Goal: Information Seeking & Learning: Learn about a topic

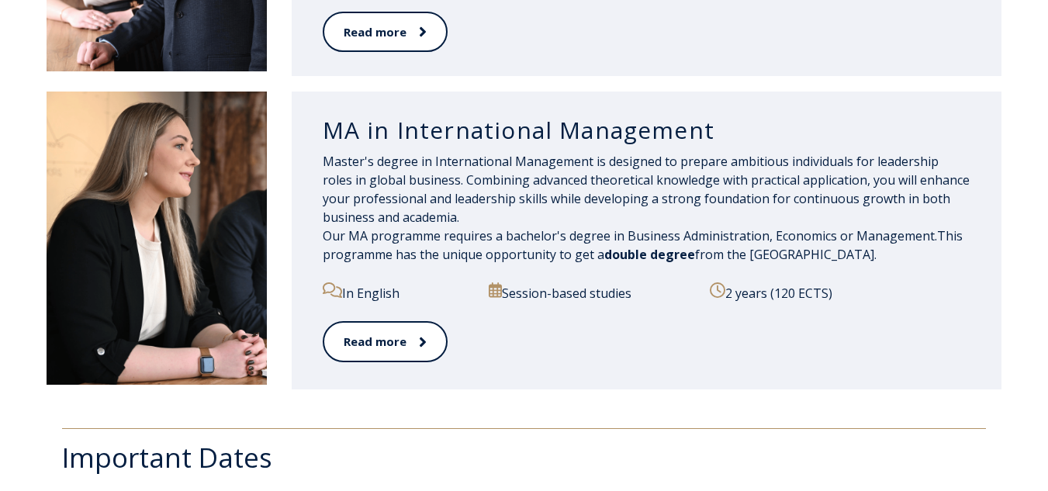
scroll to position [1718, 0]
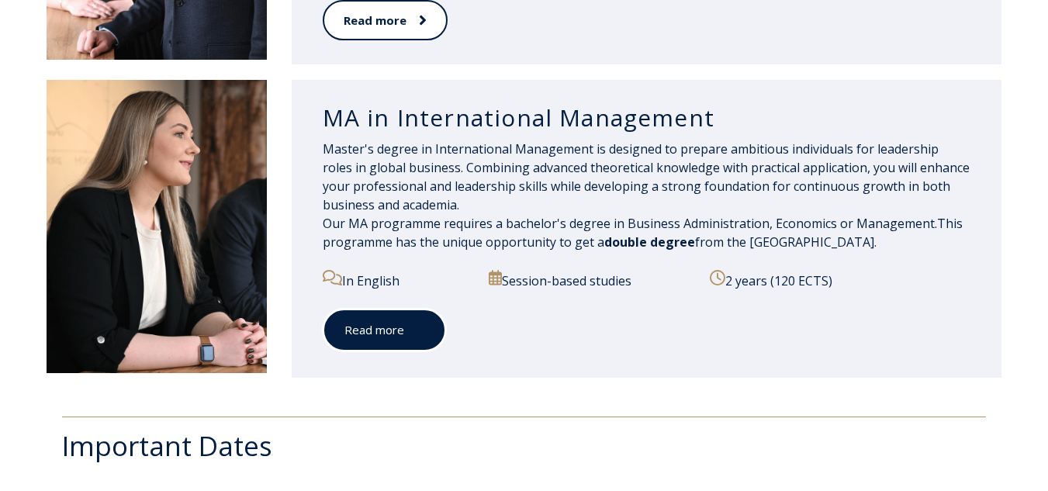
click at [421, 318] on link "Read more" at bounding box center [384, 330] width 123 height 43
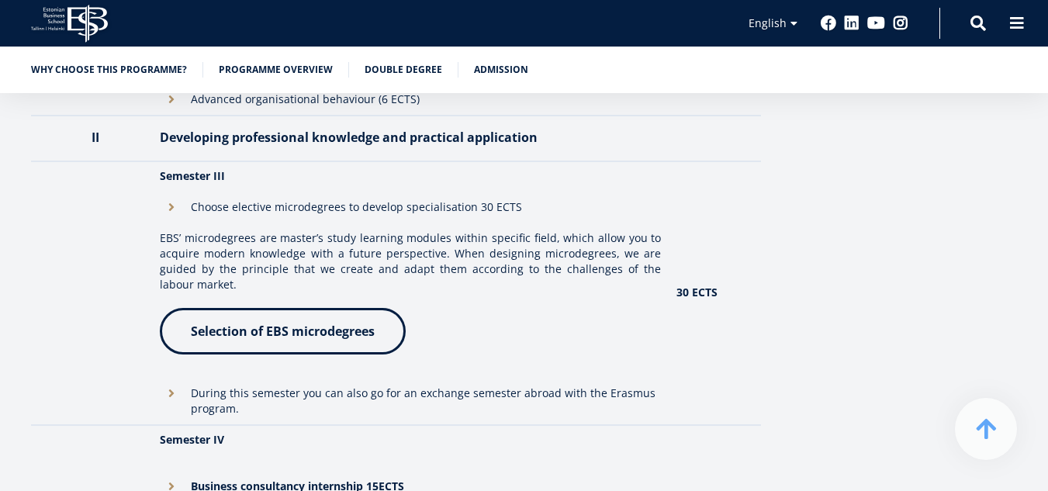
scroll to position [1816, 0]
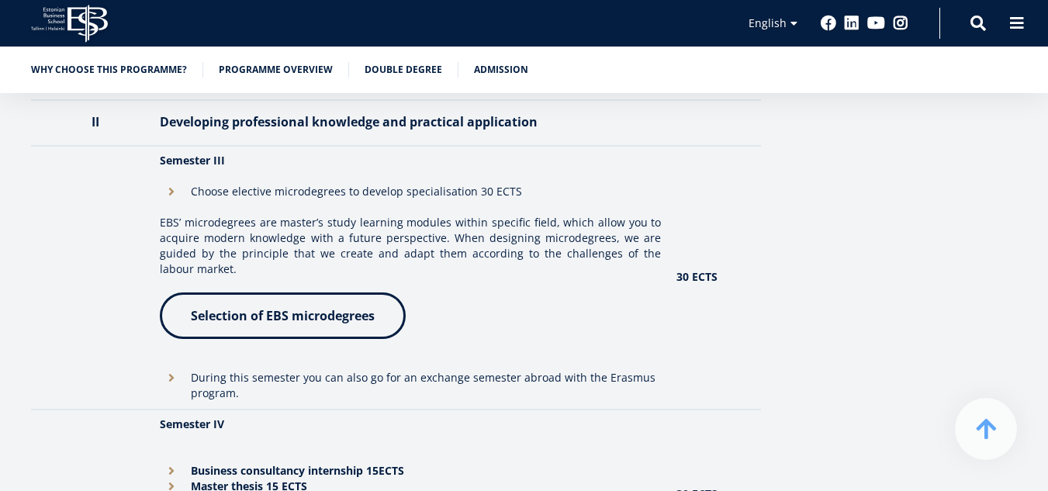
drag, startPoint x: 1056, startPoint y: 22, endPoint x: 1059, endPoint y: 114, distance: 92.4
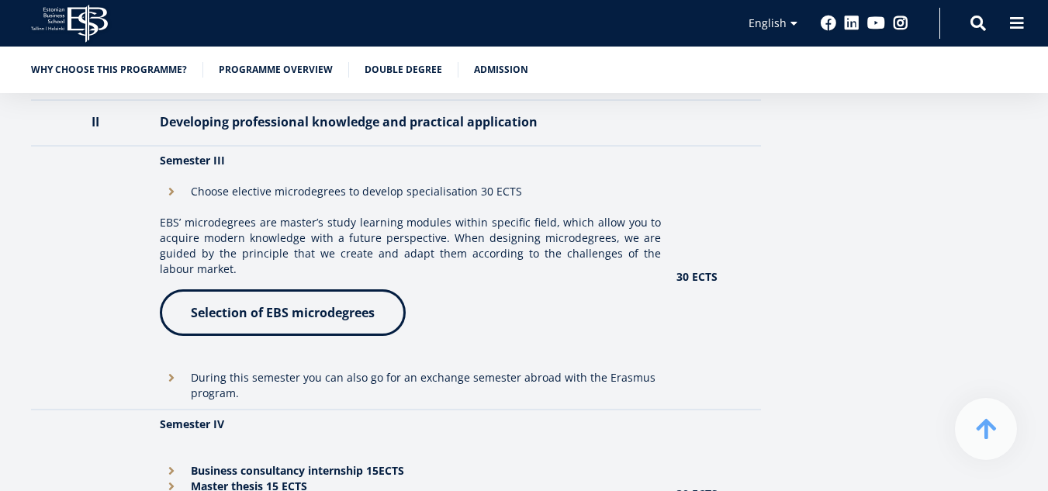
click at [393, 333] on link "Selection of EBS microdegrees" at bounding box center [283, 312] width 246 height 47
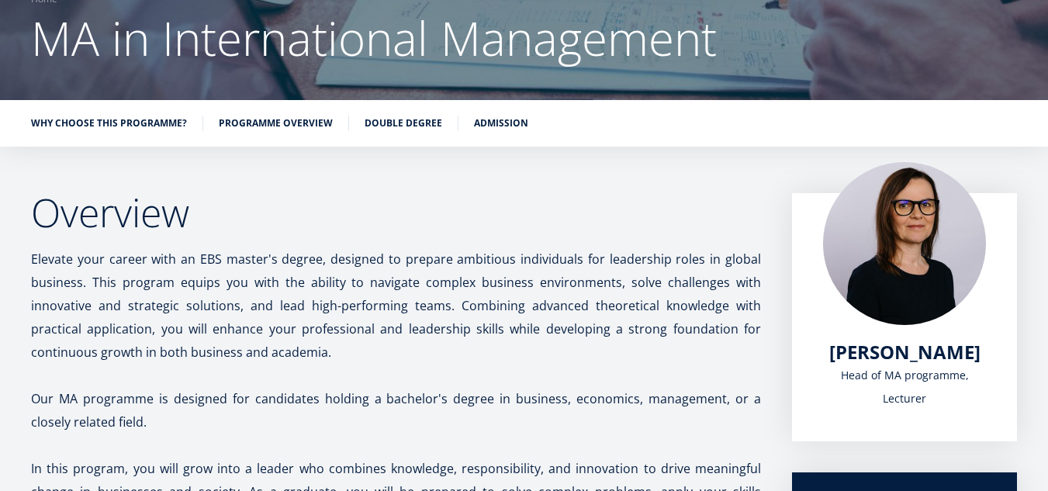
scroll to position [102, 0]
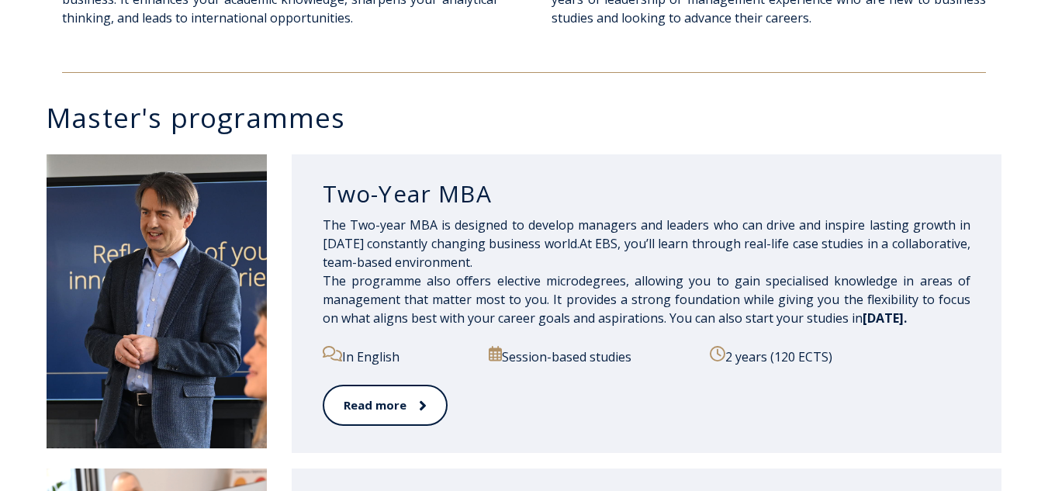
scroll to position [695, 0]
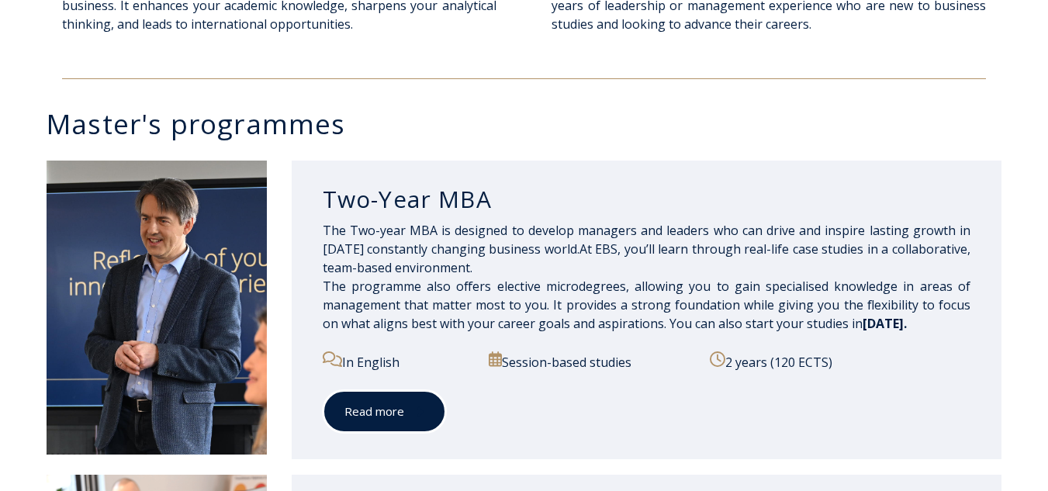
click at [362, 414] on link "Read more" at bounding box center [384, 411] width 123 height 43
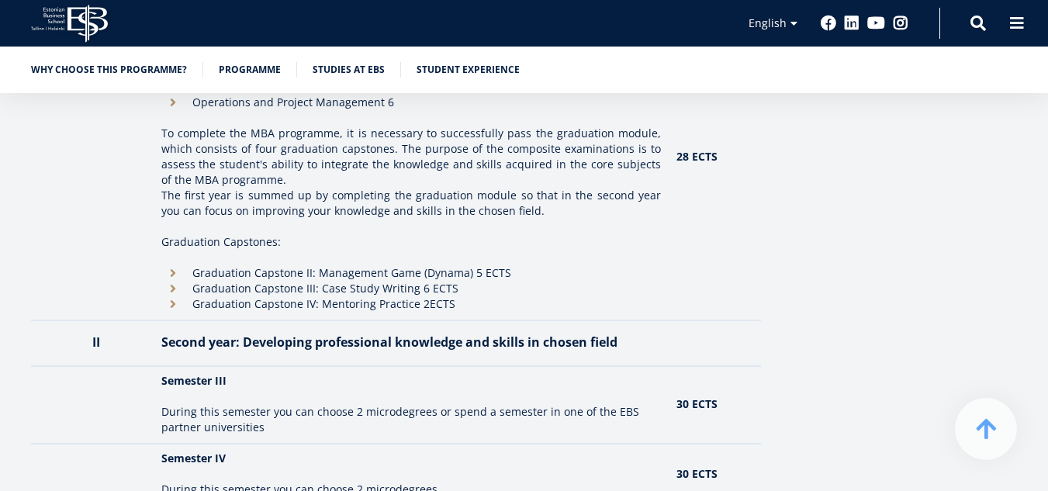
scroll to position [1946, 0]
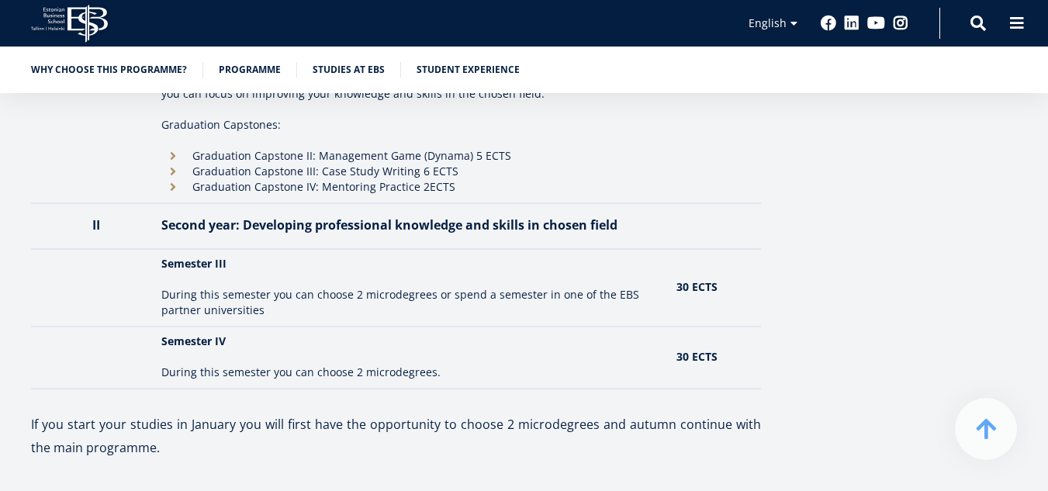
click at [650, 291] on p "During this semester you can choose 2 microdegrees or spend a semester in one o…" at bounding box center [411, 302] width 500 height 31
click at [602, 297] on p "During this semester you can choose 2 microdegrees or spend a semester in one o…" at bounding box center [411, 302] width 500 height 31
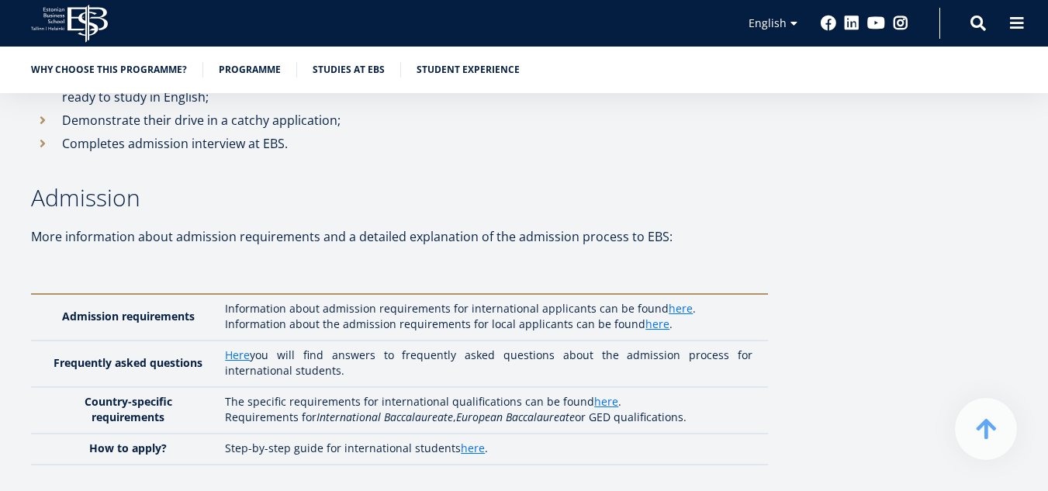
scroll to position [4187, 0]
